Goal: Transaction & Acquisition: Download file/media

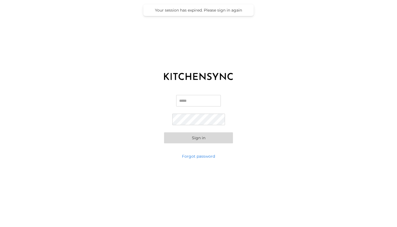
type input "**********"
click at [201, 140] on button "Sign in" at bounding box center [198, 138] width 69 height 11
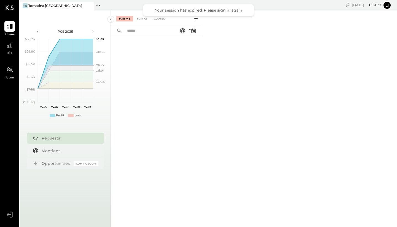
click at [9, 30] on div at bounding box center [9, 26] width 10 height 10
click at [11, 50] on div at bounding box center [9, 45] width 10 height 10
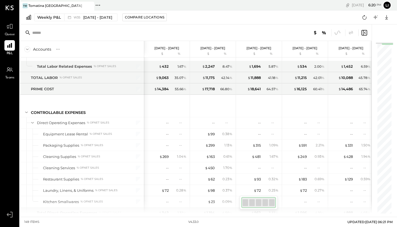
scroll to position [721, 0]
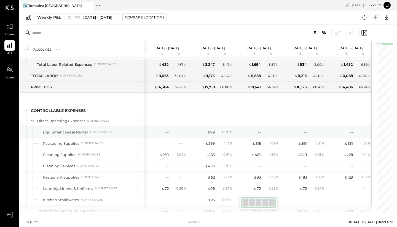
click at [345, 153] on span "$" at bounding box center [344, 155] width 3 height 4
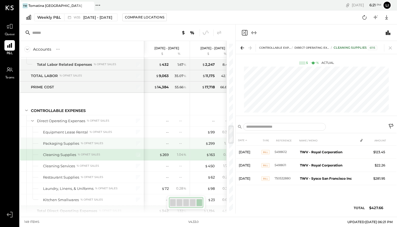
click at [191, 143] on div "$ 299 1.13 %" at bounding box center [213, 143] width 46 height 11
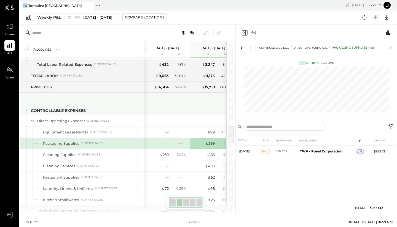
click at [208, 113] on div at bounding box center [213, 103] width 41 height 20
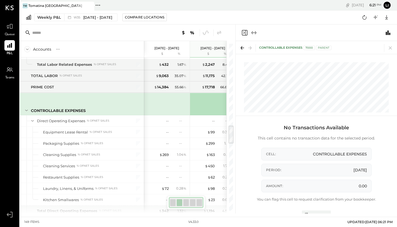
click at [390, 49] on icon at bounding box center [390, 48] width 8 height 8
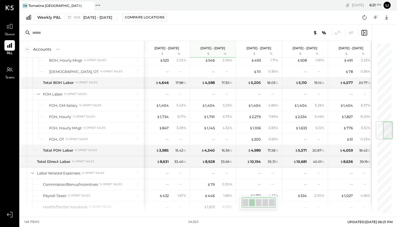
scroll to position [667, 0]
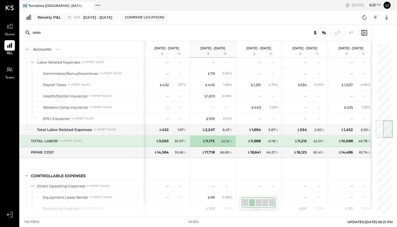
scroll to position [644, 0]
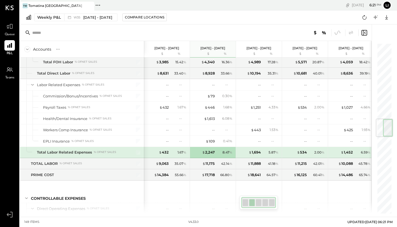
scroll to position [644, 0]
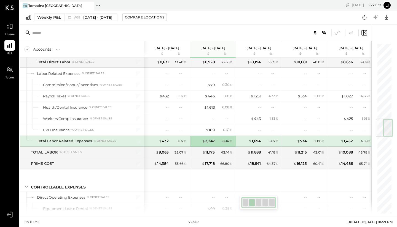
click at [40, 143] on div "Total Labor Related Expenses" at bounding box center [64, 141] width 55 height 5
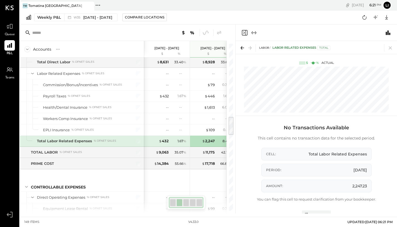
click at [390, 48] on icon at bounding box center [390, 48] width 3 height 3
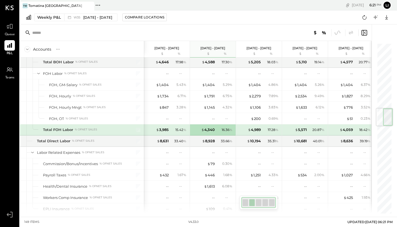
scroll to position [554, 0]
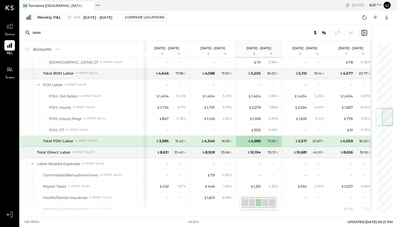
scroll to position [0, 1]
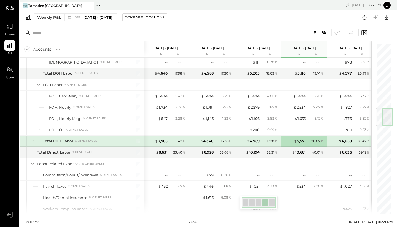
scroll to position [0, 2]
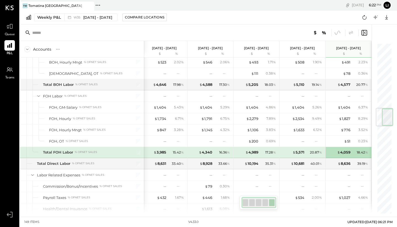
scroll to position [554, 0]
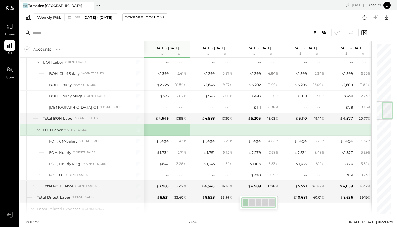
scroll to position [497, 0]
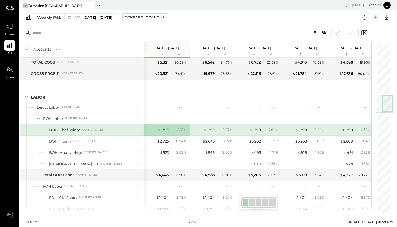
scroll to position [441, 0]
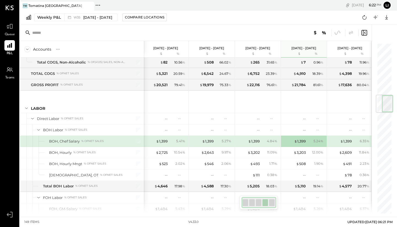
scroll to position [0, 2]
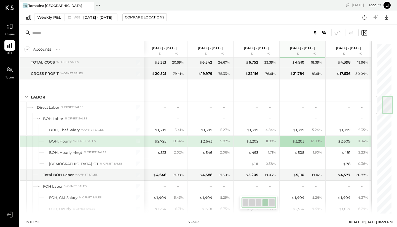
scroll to position [441, 0]
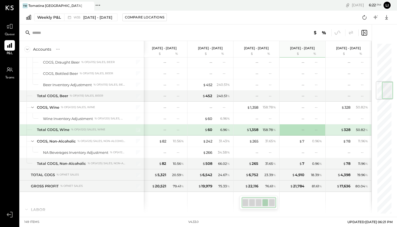
scroll to position [328, 0]
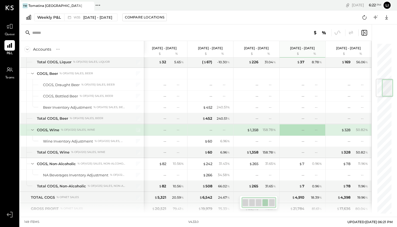
scroll to position [305, 0]
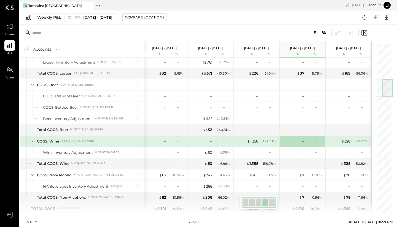
click at [262, 142] on div "158.78 %" at bounding box center [269, 141] width 18 height 5
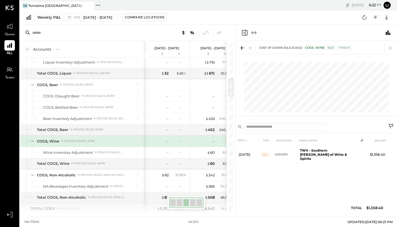
click at [197, 141] on div "--" at bounding box center [204, 141] width 22 height 5
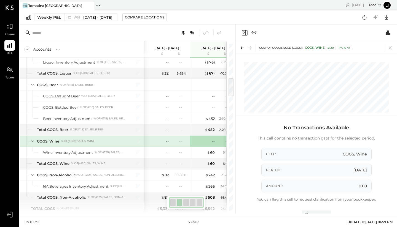
click at [391, 49] on icon at bounding box center [390, 48] width 3 height 3
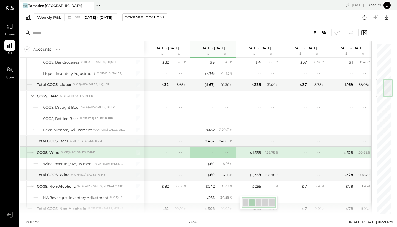
scroll to position [305, 0]
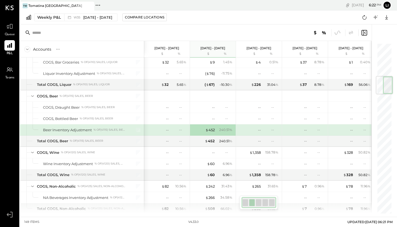
scroll to position [283, 0]
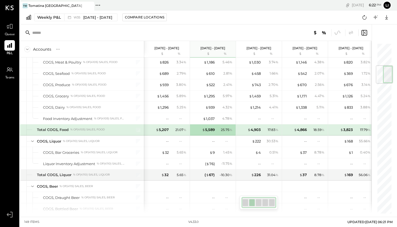
scroll to position [192, 0]
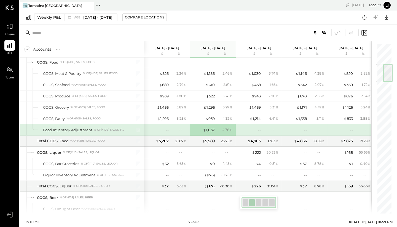
scroll to position [181, 0]
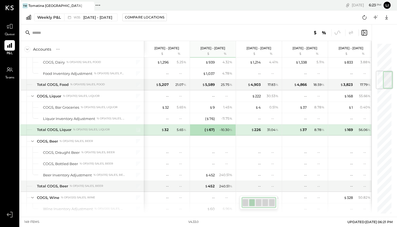
scroll to position [237, 0]
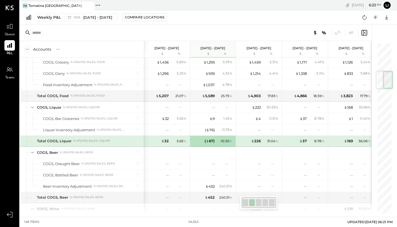
scroll to position [0, 1]
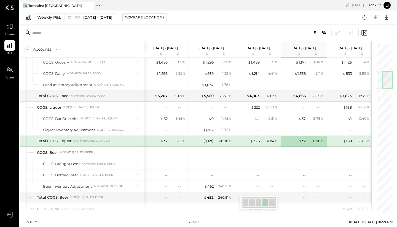
scroll to position [0, 2]
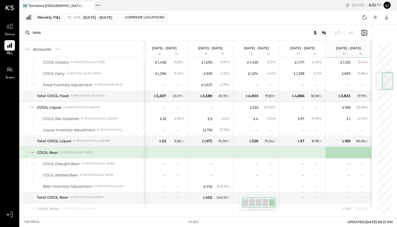
scroll to position [249, 0]
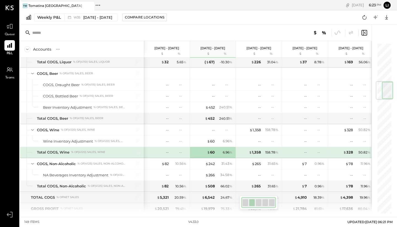
scroll to position [328, 0]
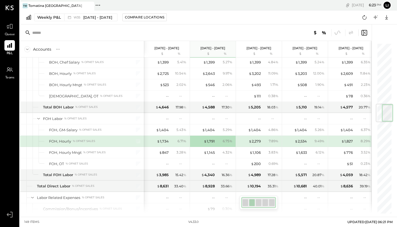
scroll to position [531, 0]
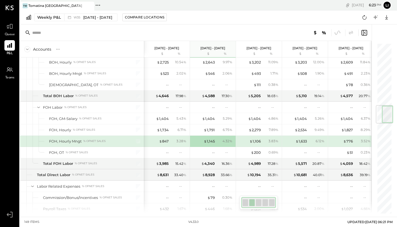
click at [384, 19] on icon at bounding box center [386, 17] width 7 height 7
click at [366, 44] on div "Excel" at bounding box center [369, 50] width 44 height 12
click at [386, 18] on icon at bounding box center [386, 17] width 7 height 7
